Goal: Task Accomplishment & Management: Use online tool/utility

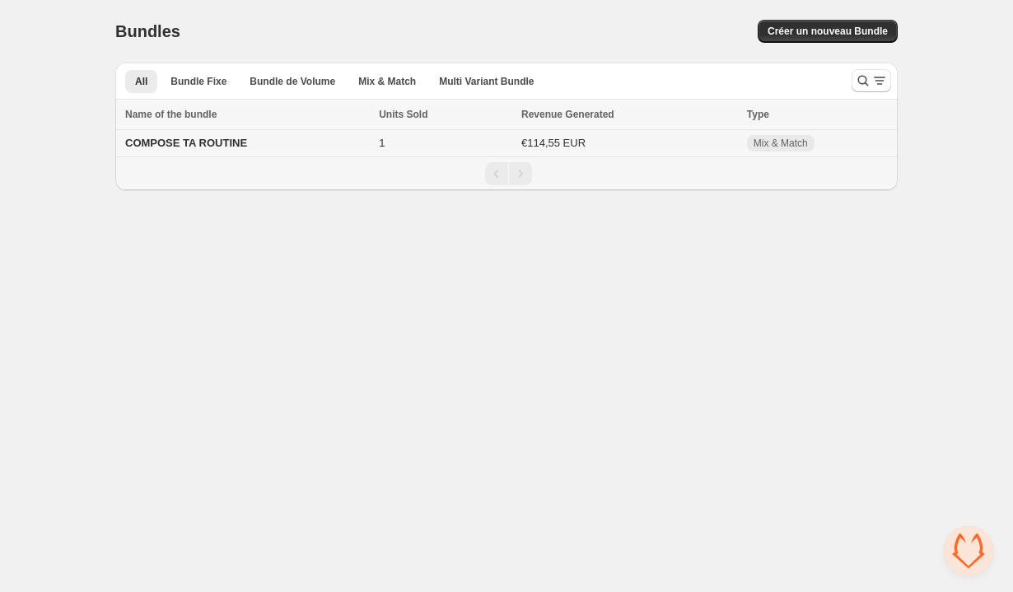
click at [231, 150] on td "COMPOSE TA ROUTINE" at bounding box center [244, 143] width 259 height 27
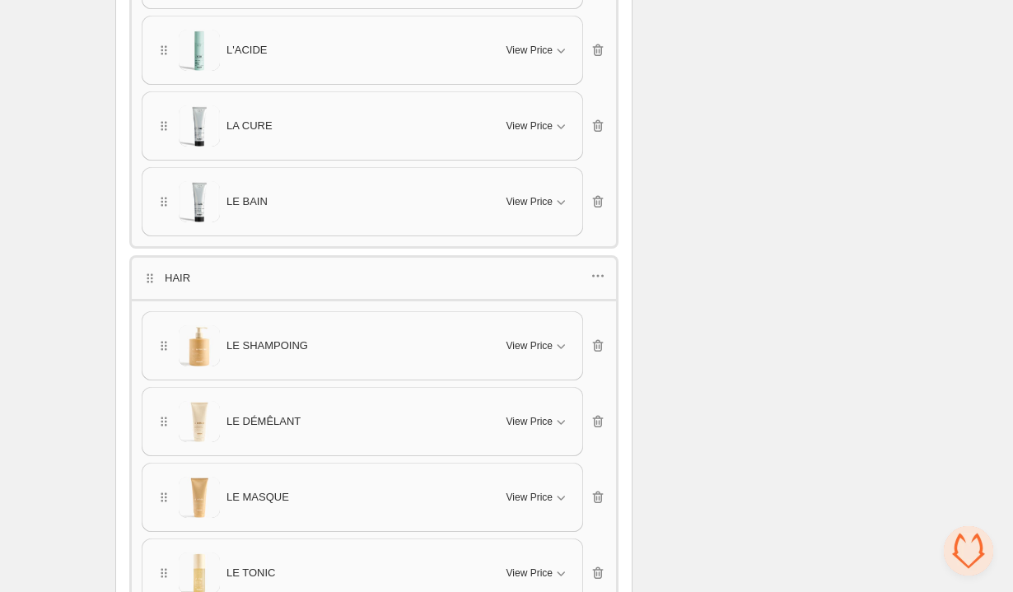
scroll to position [2076, 0]
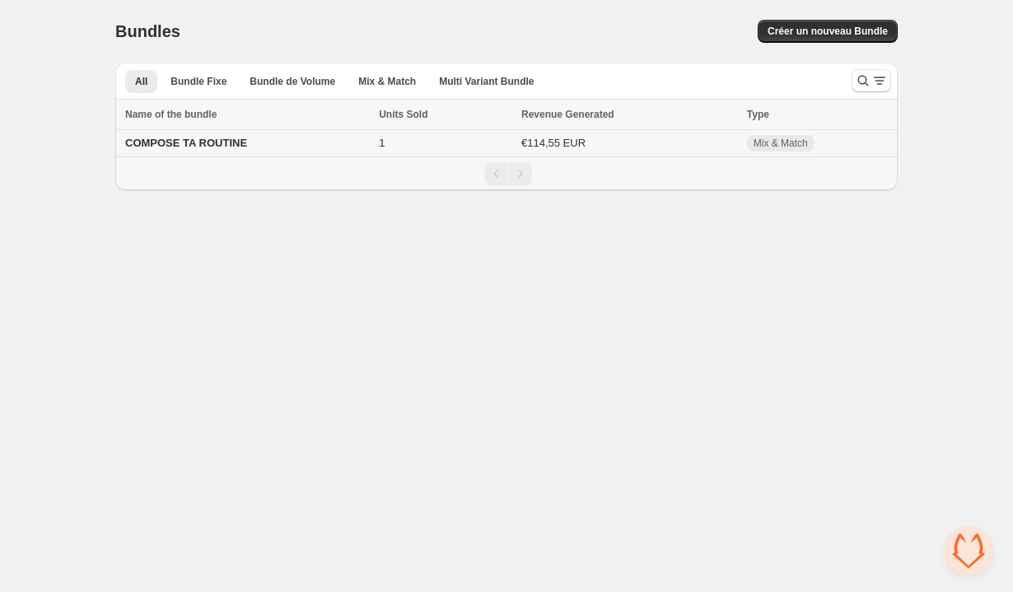
click at [257, 141] on td "COMPOSE TA ROUTINE" at bounding box center [244, 143] width 259 height 27
